Goal: Task Accomplishment & Management: Complete application form

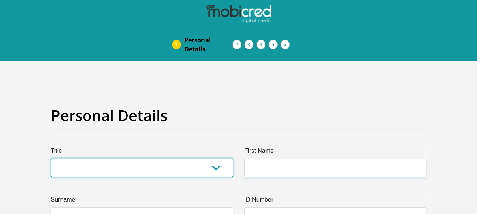
click at [216, 158] on select "Mr Ms Mrs Dr [PERSON_NAME]" at bounding box center [142, 167] width 182 height 18
select select "Mrs"
click at [51, 158] on select "Mr Ms Mrs Dr [PERSON_NAME]" at bounding box center [142, 167] width 182 height 18
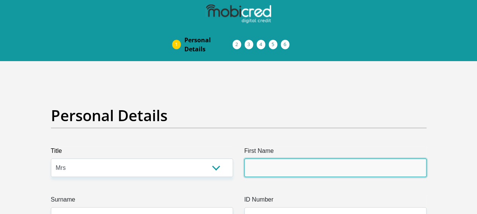
click at [293, 158] on input "First Name" at bounding box center [335, 167] width 182 height 18
type input "Carmyn"
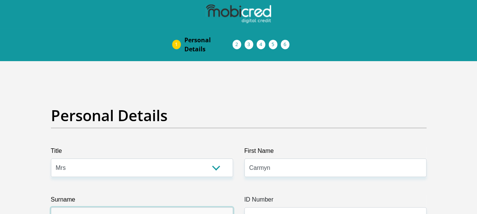
type input "Sadaseeven"
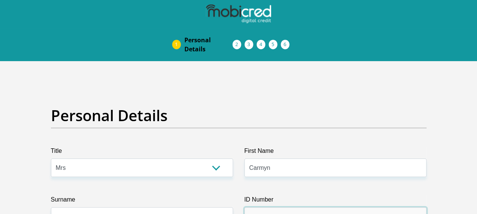
type input "9410200088088"
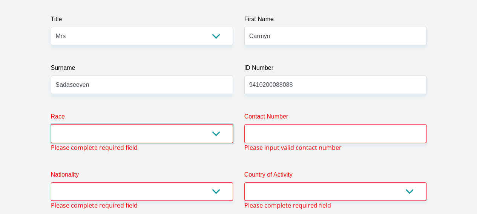
scroll to position [133, 0]
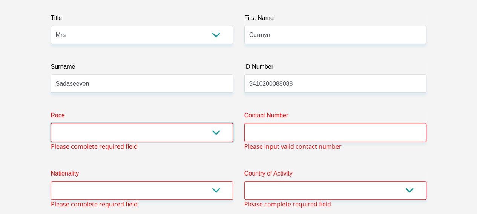
click at [217, 123] on select "Black Coloured Indian White Other" at bounding box center [142, 132] width 182 height 18
select select "3"
click at [51, 123] on select "Black Coloured Indian White Other" at bounding box center [142, 132] width 182 height 18
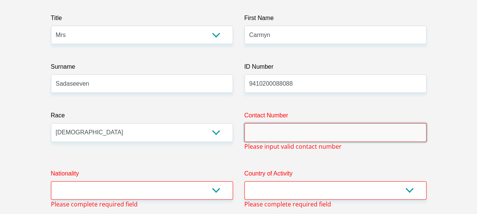
click at [276, 123] on input "Contact Number" at bounding box center [335, 132] width 182 height 18
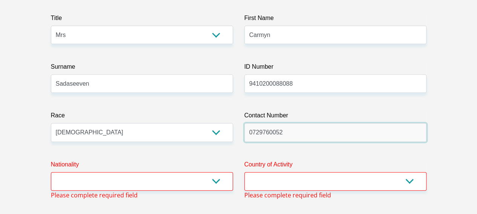
type input "0729760052"
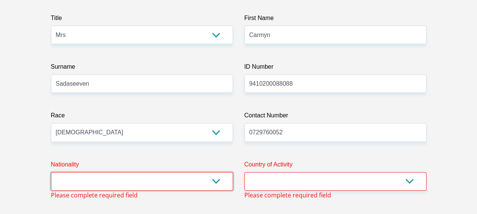
click at [219, 172] on select "[GEOGRAPHIC_DATA] [GEOGRAPHIC_DATA] [GEOGRAPHIC_DATA] [GEOGRAPHIC_DATA] [GEOGRA…" at bounding box center [142, 181] width 182 height 18
select select "ZAF"
click at [51, 172] on select "[GEOGRAPHIC_DATA] [GEOGRAPHIC_DATA] [GEOGRAPHIC_DATA] [GEOGRAPHIC_DATA] [GEOGRA…" at bounding box center [142, 181] width 182 height 18
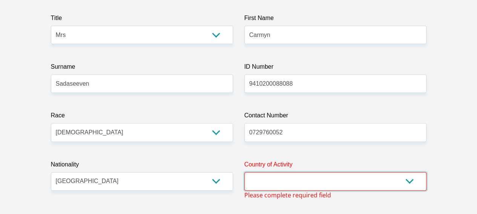
click at [300, 172] on select "[GEOGRAPHIC_DATA] [GEOGRAPHIC_DATA] [GEOGRAPHIC_DATA] [GEOGRAPHIC_DATA] [GEOGRA…" at bounding box center [335, 181] width 182 height 18
select select "ZAF"
click at [244, 172] on select "[GEOGRAPHIC_DATA] [GEOGRAPHIC_DATA] [GEOGRAPHIC_DATA] [GEOGRAPHIC_DATA] [GEOGRA…" at bounding box center [335, 181] width 182 height 18
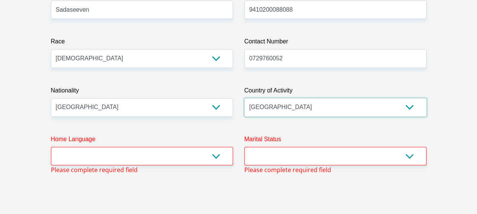
scroll to position [208, 0]
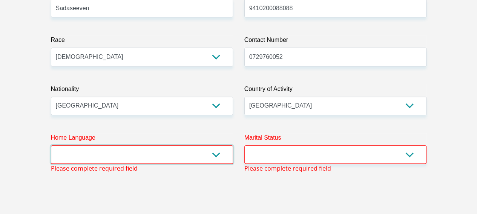
click at [216, 145] on select "Afrikaans English Sepedi South Ndebele Southern Sotho Swati Tsonga Tswana Venda…" at bounding box center [142, 154] width 182 height 18
select select "eng"
click at [51, 145] on select "Afrikaans English Sepedi South Ndebele Southern Sotho Swati Tsonga Tswana Venda…" at bounding box center [142, 154] width 182 height 18
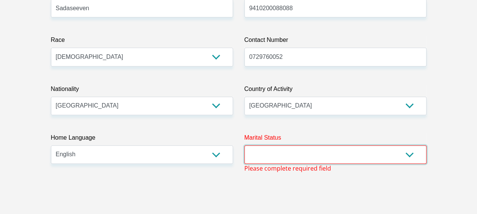
click at [311, 145] on select "Married ANC Single Divorced Widowed Married COP or Customary Law" at bounding box center [335, 154] width 182 height 18
select select "1"
click at [244, 145] on select "Married ANC Single Divorced Widowed Married COP or Customary Law" at bounding box center [335, 154] width 182 height 18
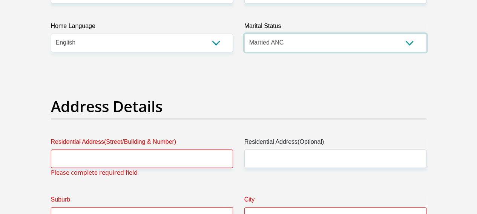
scroll to position [321, 0]
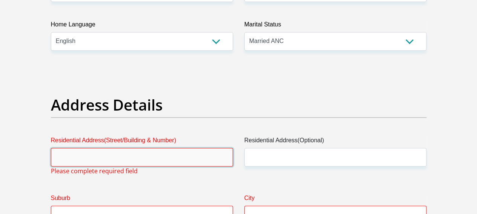
click at [131, 148] on input "Residential Address(Street/Building & Number)" at bounding box center [142, 157] width 182 height 18
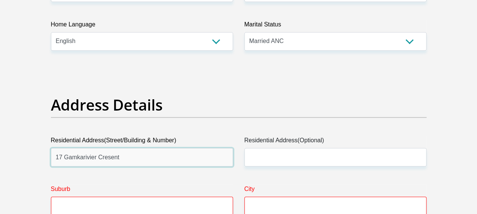
type input "17 Gamkarivier Cresent"
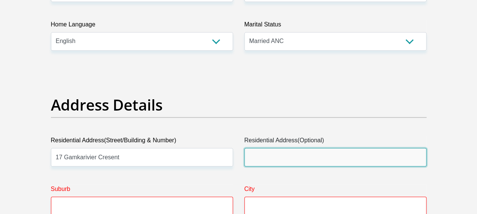
click at [300, 148] on input "Residential Address(Optional)" at bounding box center [335, 157] width 182 height 18
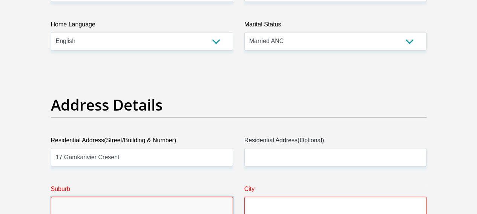
click at [146, 196] on input "Suburb" at bounding box center [142, 205] width 182 height 18
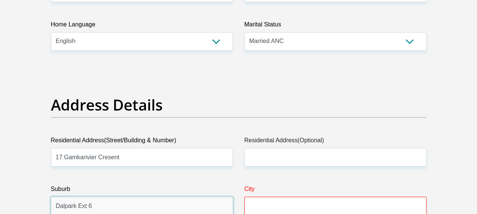
type input "Dalpark Ext 6"
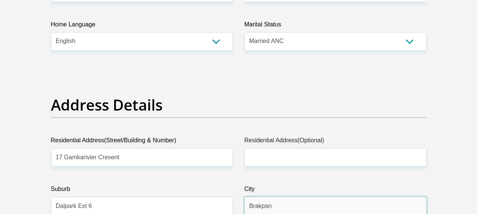
type input "Brakpan"
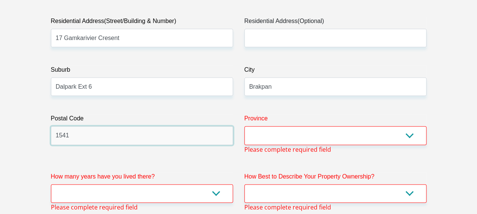
type input "1541"
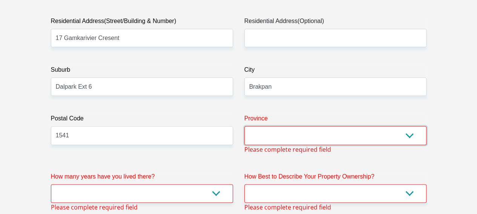
click at [344, 126] on select "Eastern Cape Free State [GEOGRAPHIC_DATA] [GEOGRAPHIC_DATA][DATE] [GEOGRAPHIC_D…" at bounding box center [335, 135] width 182 height 18
select select "Gauteng"
click at [244, 126] on select "Eastern Cape Free State [GEOGRAPHIC_DATA] [GEOGRAPHIC_DATA][DATE] [GEOGRAPHIC_D…" at bounding box center [335, 135] width 182 height 18
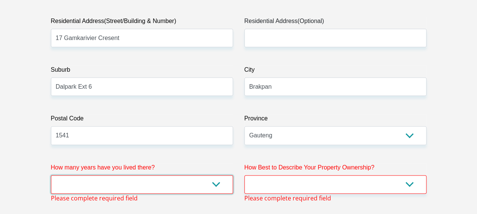
click at [213, 175] on select "less than 1 year 1-3 years 3-5 years 5+ years" at bounding box center [142, 184] width 182 height 18
select select "5"
click at [51, 175] on select "less than 1 year 1-3 years 3-5 years 5+ years" at bounding box center [142, 184] width 182 height 18
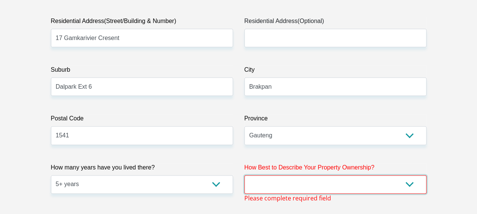
click at [409, 175] on select "Owned Rented Family Owned Company Dwelling" at bounding box center [335, 184] width 182 height 18
select select "Rented"
click at [244, 175] on select "Owned Rented Family Owned Company Dwelling" at bounding box center [335, 184] width 182 height 18
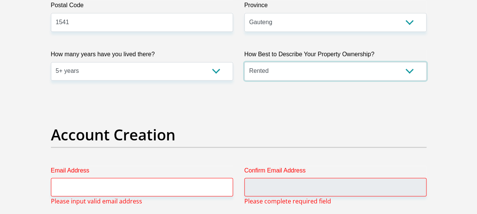
scroll to position [591, 0]
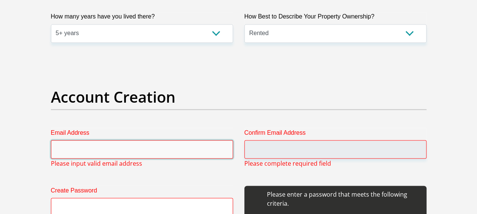
click at [163, 140] on input "Email Address" at bounding box center [142, 149] width 182 height 18
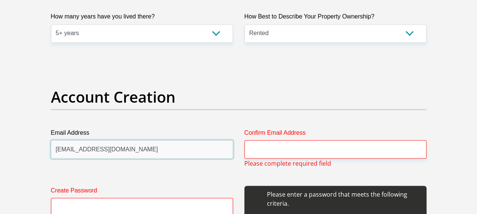
type input "[EMAIL_ADDRESS][DOMAIN_NAME]"
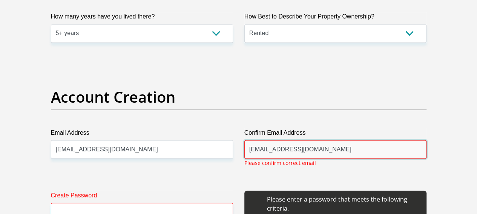
type input "[EMAIL_ADDRESS][DOMAIN_NAME]"
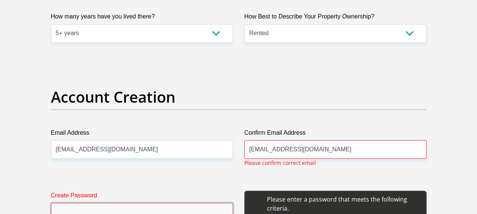
click at [84, 202] on input "Create Password" at bounding box center [142, 211] width 182 height 18
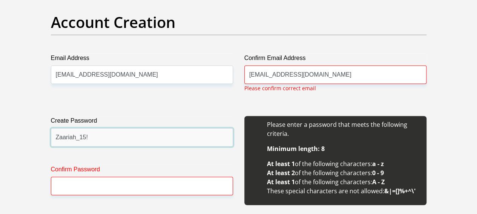
scroll to position [666, 0]
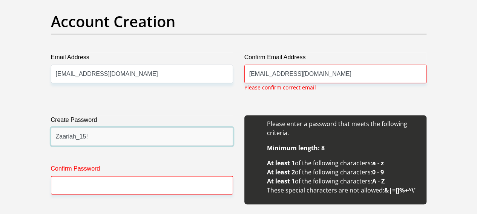
type input "Zaariah_15!"
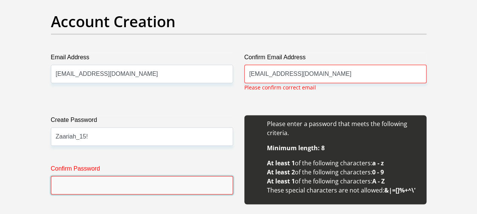
click at [157, 176] on input "Confirm Password" at bounding box center [142, 185] width 182 height 18
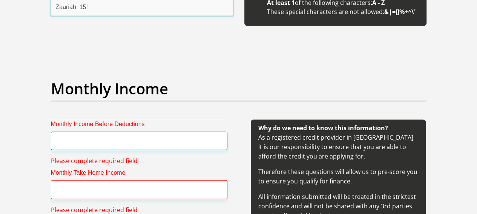
scroll to position [855, 0]
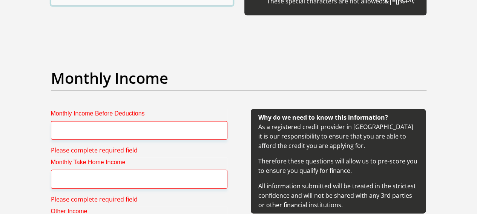
type input "Zaariah_15!"
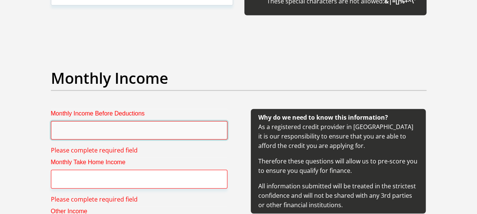
click at [139, 121] on input "Monthly Income Before Deductions" at bounding box center [139, 130] width 176 height 18
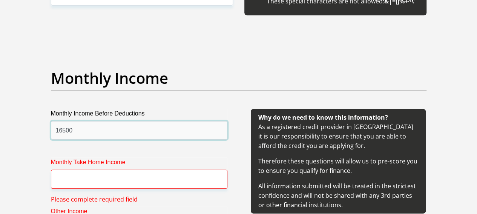
type input "16500"
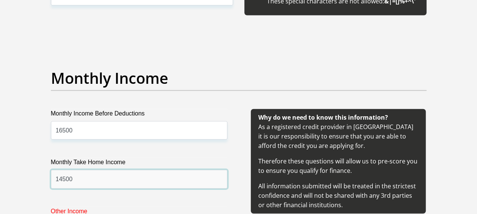
type input "14500"
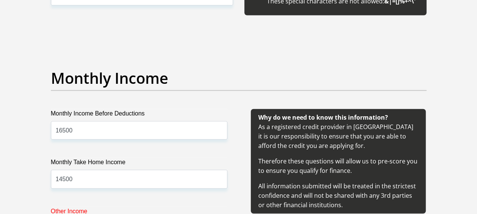
scroll to position [1062, 0]
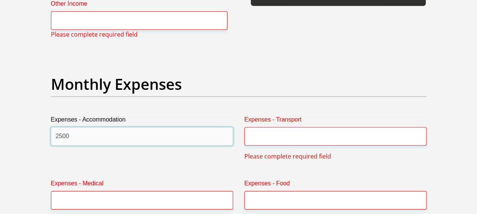
type input "2500"
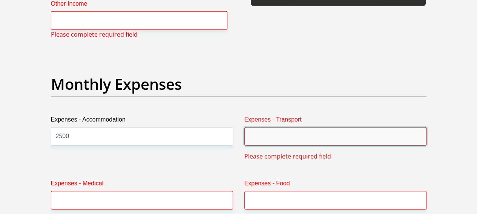
click at [274, 127] on input "Expenses - Transport" at bounding box center [335, 136] width 182 height 18
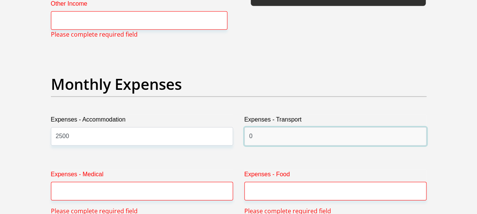
type input "0"
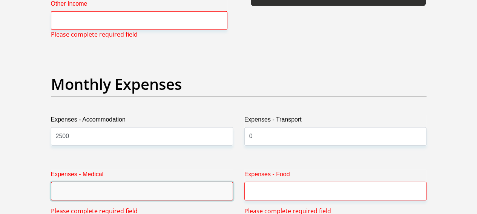
click at [161, 182] on input "Expenses - Medical" at bounding box center [142, 191] width 182 height 18
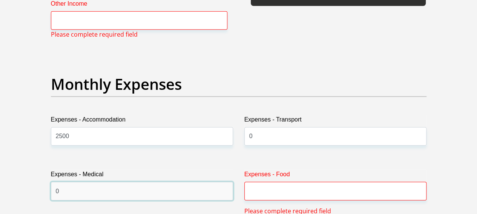
type input "0"
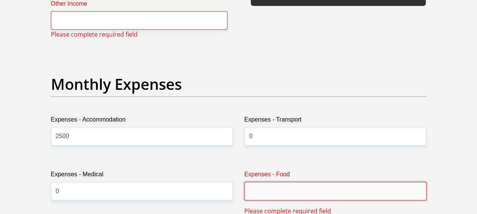
click at [281, 182] on input "Expenses - Food" at bounding box center [335, 191] width 182 height 18
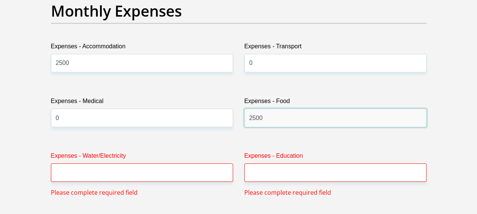
scroll to position [1137, 0]
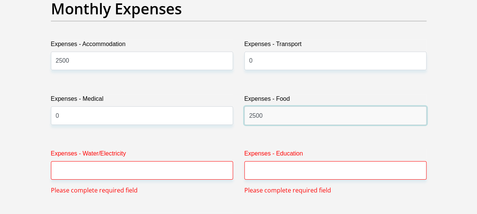
type input "2500"
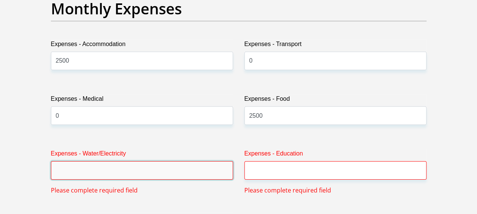
click at [160, 161] on input "Expenses - Water/Electricity" at bounding box center [142, 170] width 182 height 18
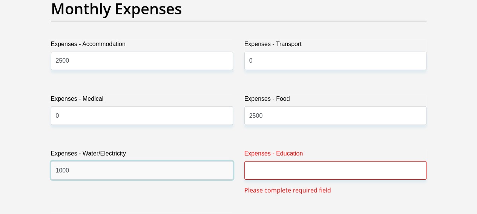
type input "1000"
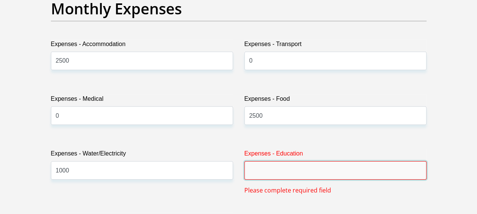
click at [295, 161] on input "Expenses - Education" at bounding box center [335, 170] width 182 height 18
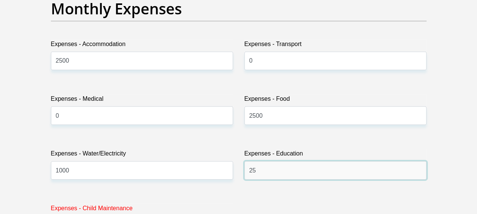
type input "2"
type input "2950"
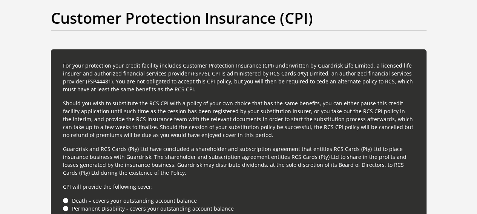
scroll to position [2117, 0]
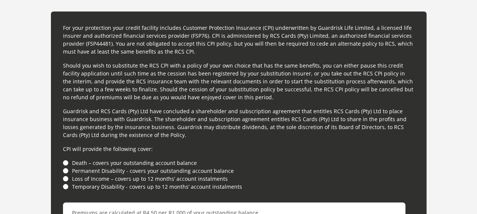
type input "0"
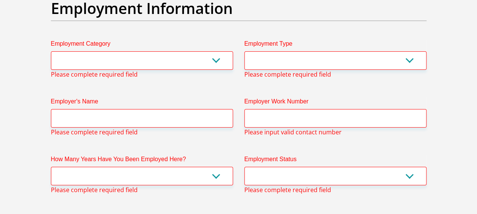
scroll to position [1401, 0]
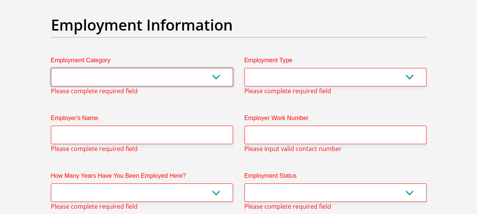
click at [216, 68] on select "AGRICULTURE ALCOHOL & TOBACCO CONSTRUCTION MATERIALS METALLURGY EQUIPMENT FOR R…" at bounding box center [142, 77] width 182 height 18
select select "31"
